Goal: Find specific page/section: Find specific page/section

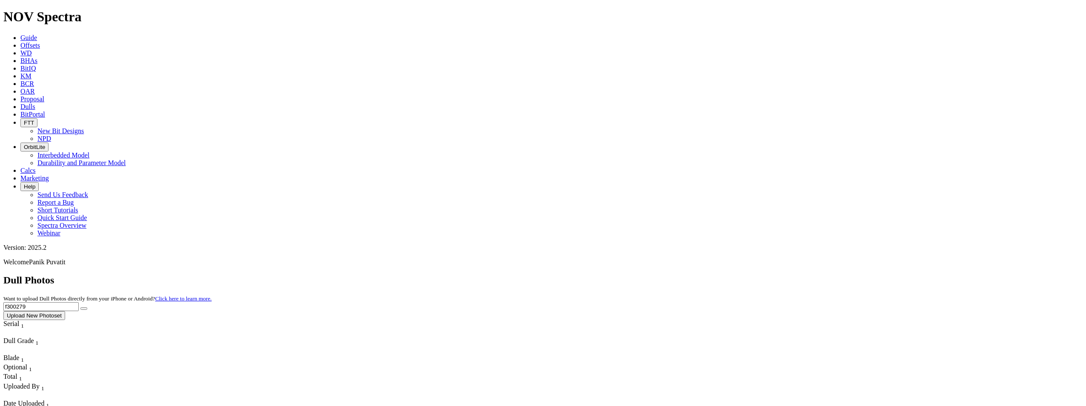
click at [65, 311] on button "Upload New Photoset" at bounding box center [34, 315] width 62 height 9
